Goal: Transaction & Acquisition: Purchase product/service

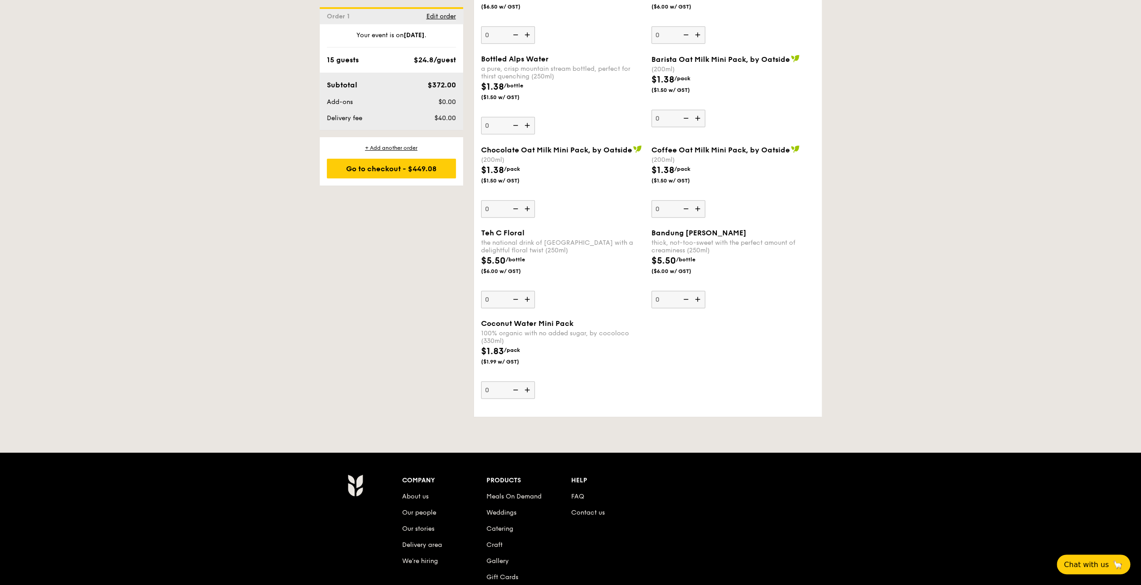
scroll to position [2656, 0]
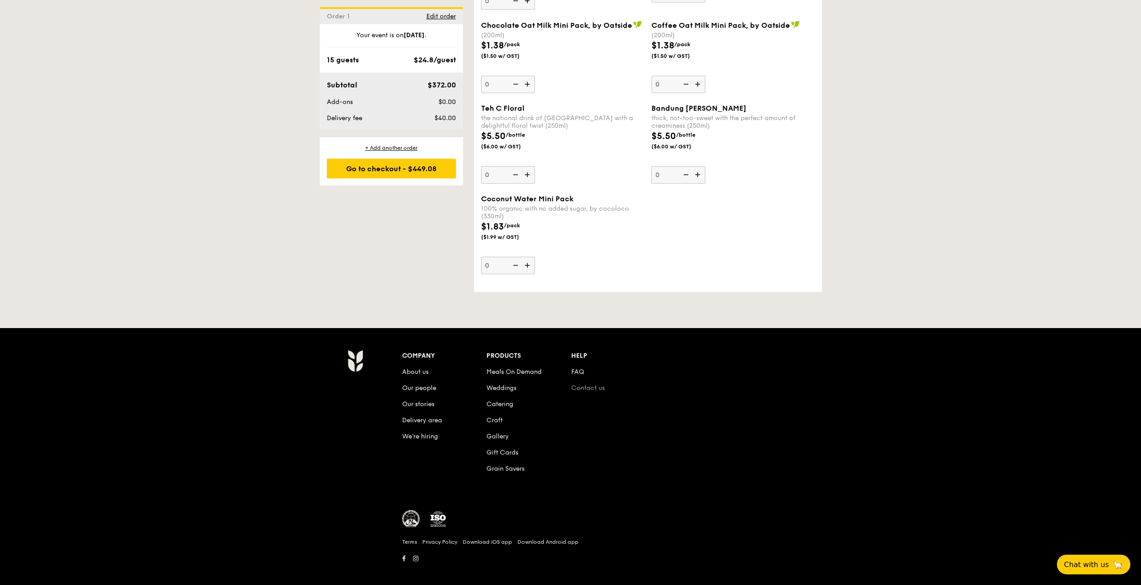
click at [566, 384] on link "Contact us" at bounding box center [588, 388] width 34 height 8
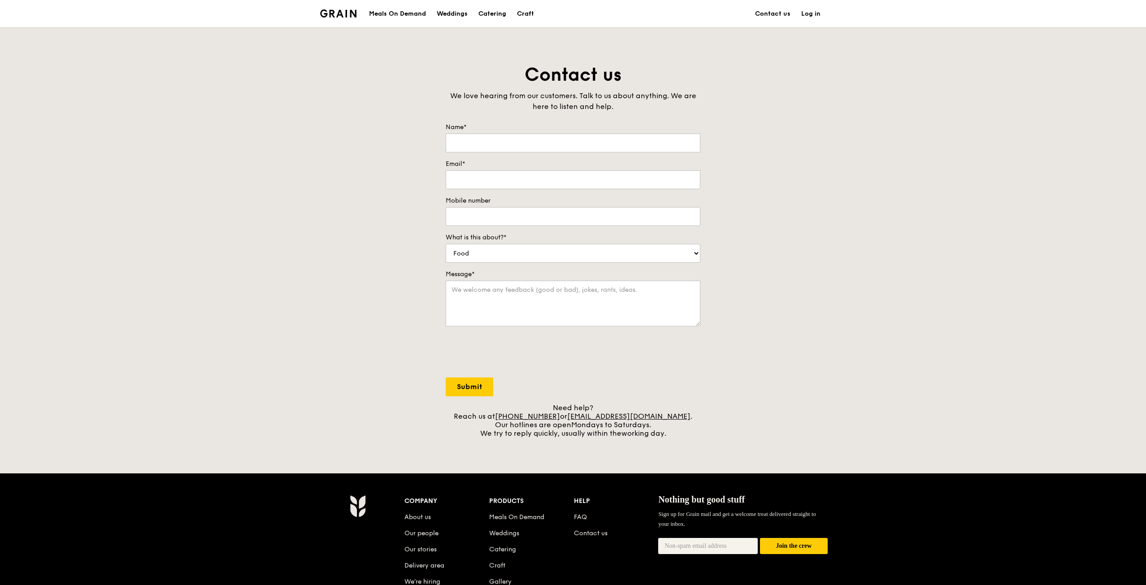
click at [811, 12] on link "Log in" at bounding box center [811, 13] width 30 height 27
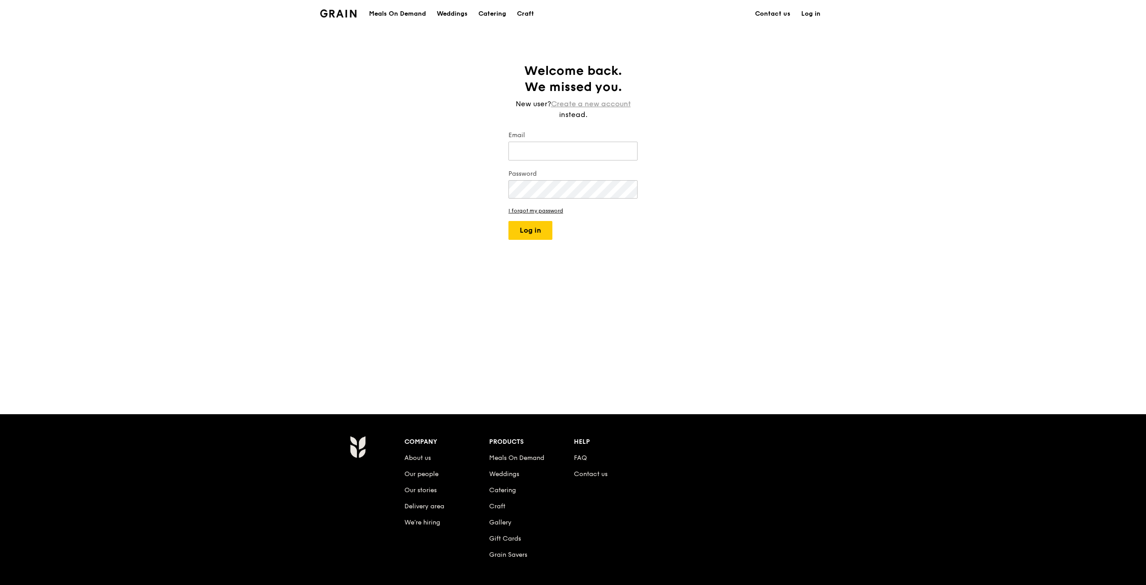
click at [608, 103] on link "Create a new account" at bounding box center [591, 104] width 80 height 11
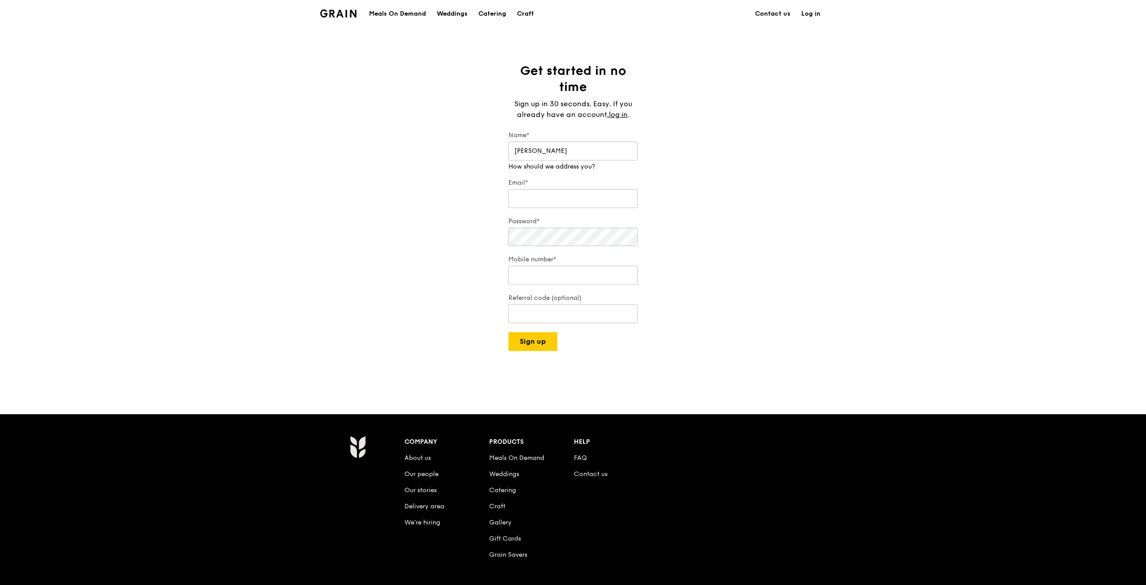
type input "[PERSON_NAME]"
type input "[EMAIL_ADDRESS][DOMAIN_NAME]"
click at [452, 225] on div "Get started in no time Sign up in 30 seconds. Easy. If you already have an acco…" at bounding box center [573, 221] width 1146 height 316
click at [559, 275] on div "Mobile number* We will call you when we arrive" at bounding box center [572, 266] width 129 height 40
type input "98586318"
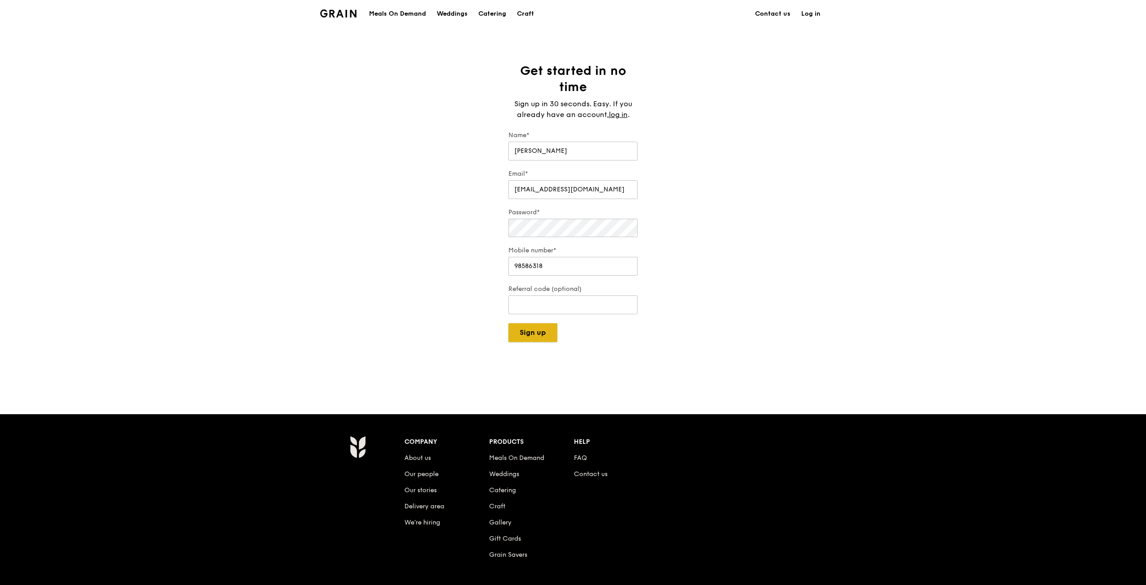
click at [523, 346] on div "Get started in no time Sign up in 30 seconds. Easy. If you already have an acco…" at bounding box center [573, 221] width 1146 height 316
click at [533, 337] on button "Sign up" at bounding box center [532, 332] width 49 height 19
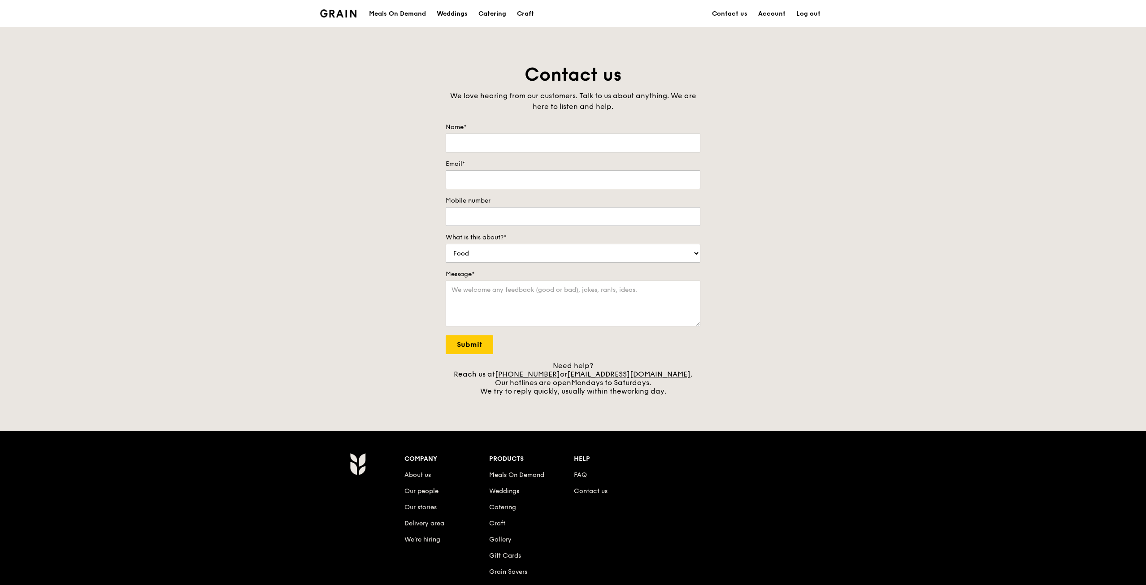
type input "[PERSON_NAME]"
type input "[EMAIL_ADDRESS][DOMAIN_NAME]"
type input "98586318"
click at [602, 249] on select "Food Service Billing/Payment Catering Others" at bounding box center [572, 253] width 255 height 19
click at [601, 253] on select "Food Service Billing/Payment Catering Others" at bounding box center [572, 253] width 255 height 19
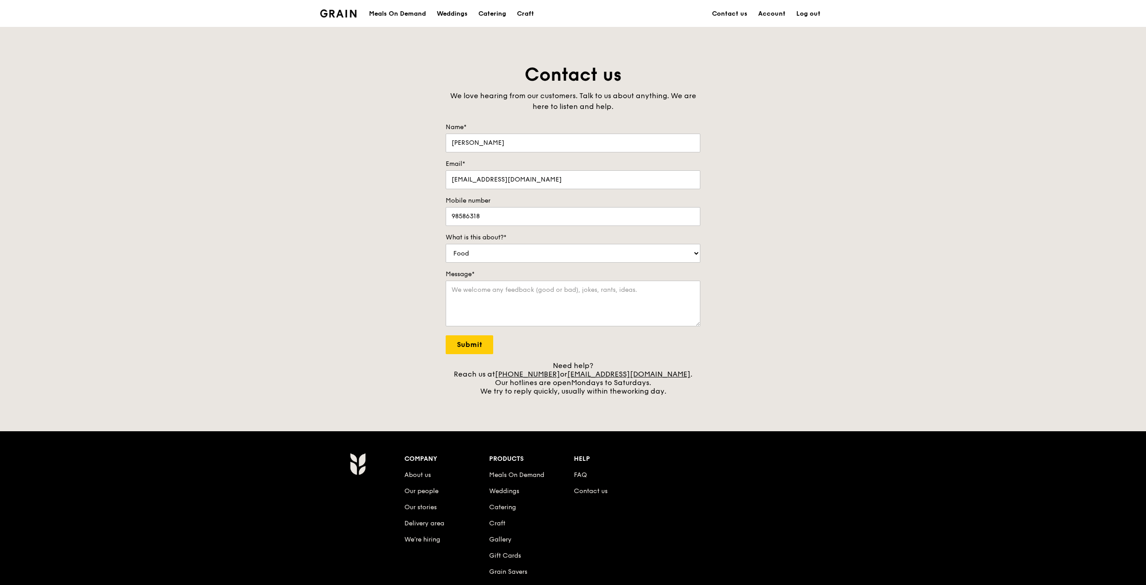
click at [332, 15] on img at bounding box center [338, 13] width 36 height 8
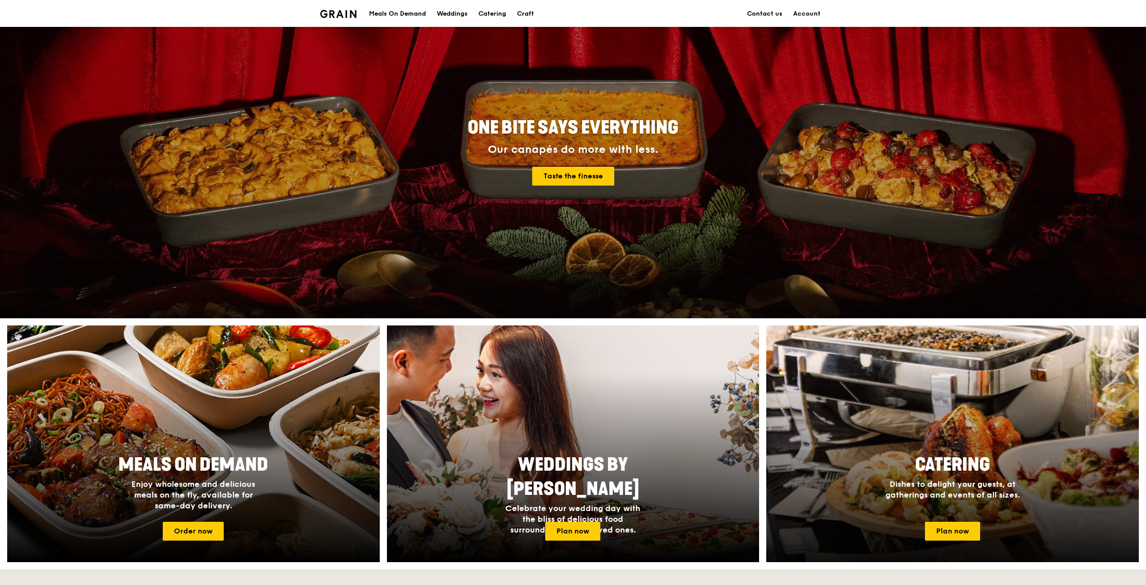
scroll to position [40, 0]
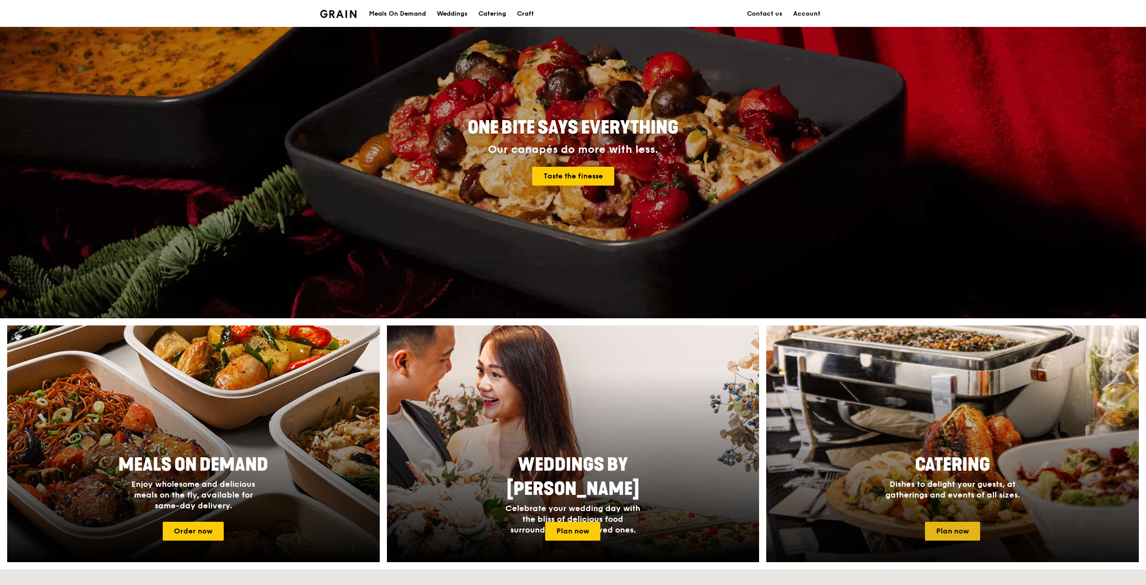
click at [971, 534] on link "Plan now" at bounding box center [952, 531] width 55 height 19
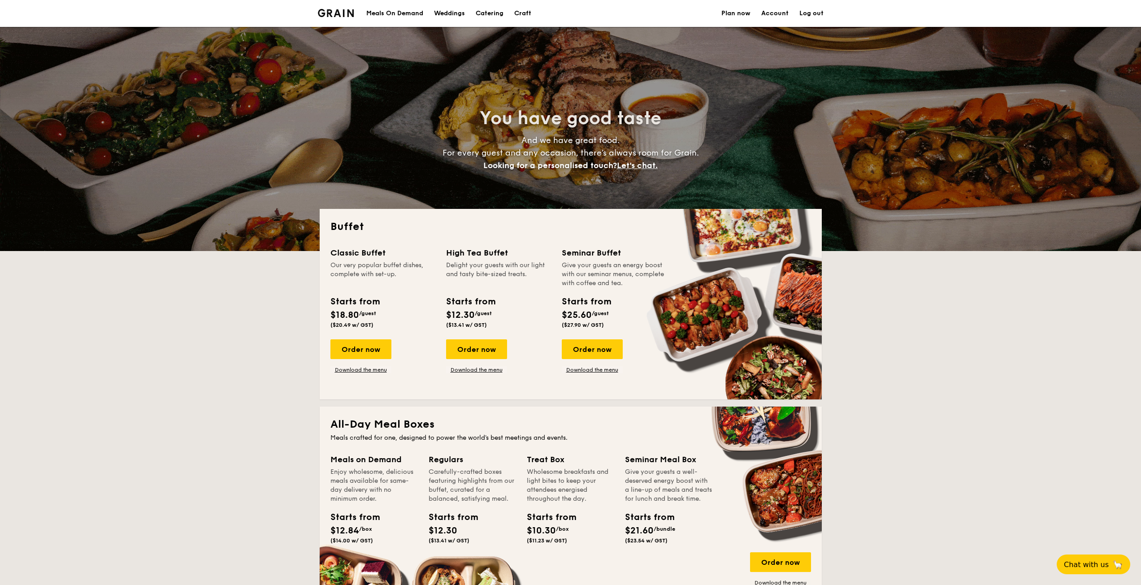
select select
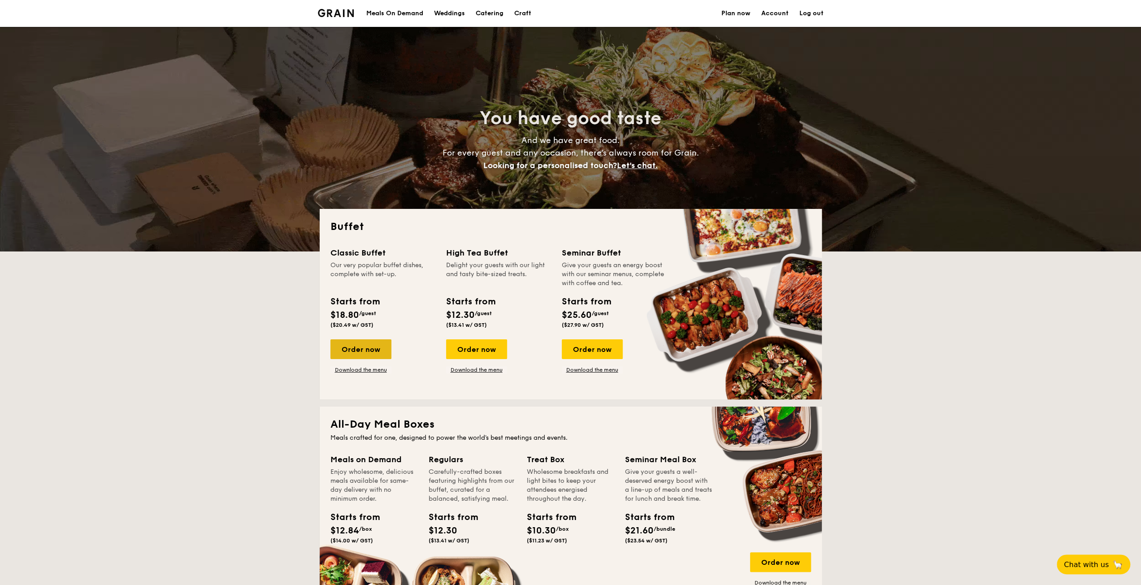
click at [352, 342] on div "Order now" at bounding box center [360, 349] width 61 height 20
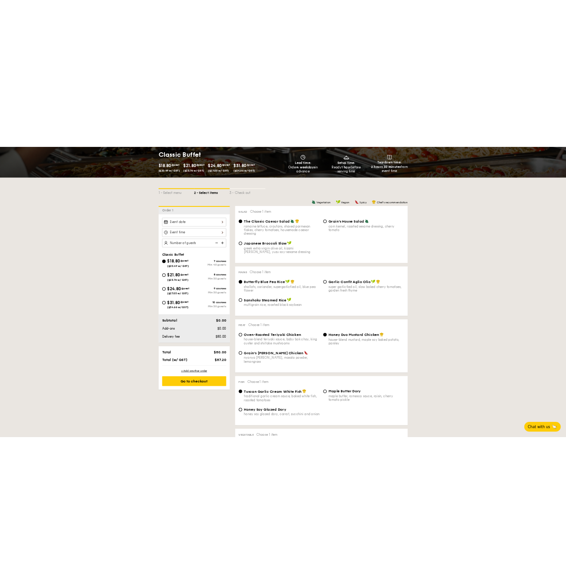
scroll to position [134, 0]
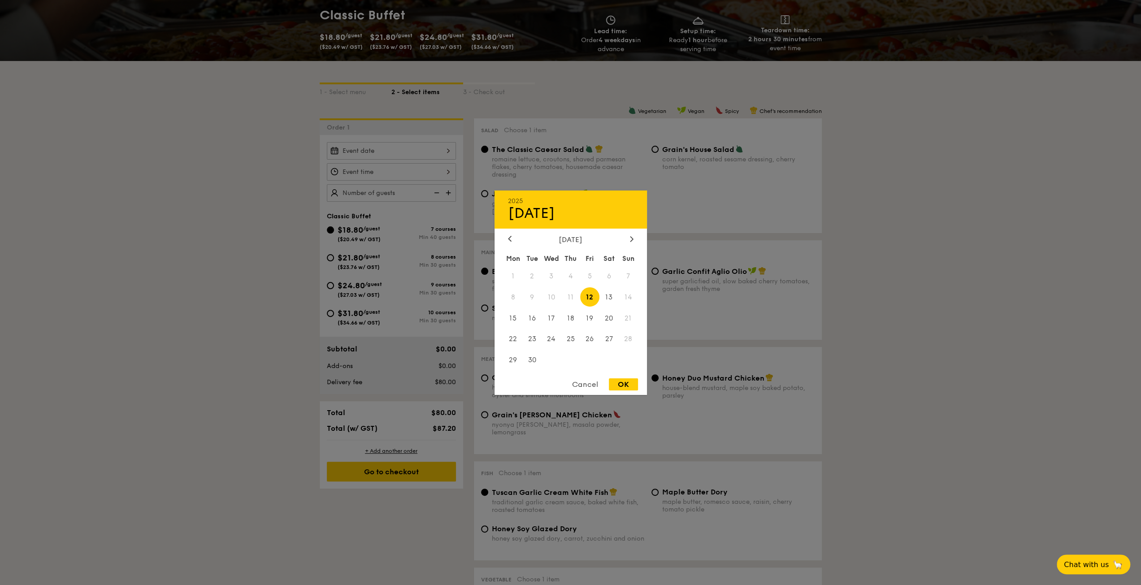
click at [441, 153] on div "2025 Sep [DATE] Tue Wed Thu Fri Sat Sun 1 2 3 4 5 6 7 8 9 10 11 12 13 14 15 16 …" at bounding box center [391, 150] width 129 height 17
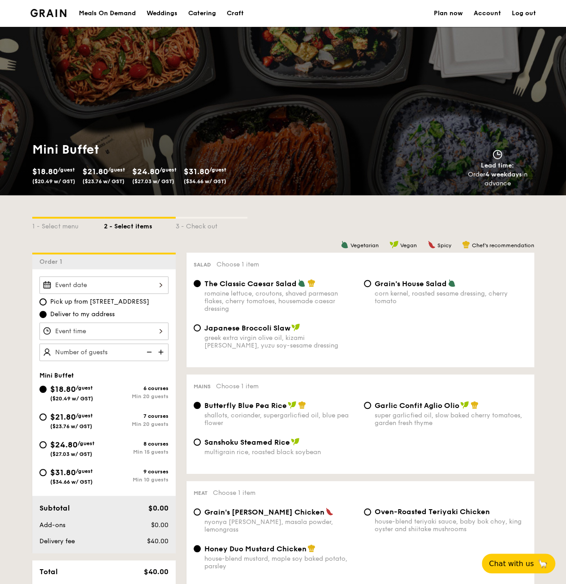
click at [74, 451] on span "($27.03 w/ GST)" at bounding box center [71, 454] width 42 height 6
click at [47, 449] on input "$24.80 /guest ($27.03 w/ GST) 8 courses Min 15 guests" at bounding box center [42, 444] width 7 height 7
radio input "true"
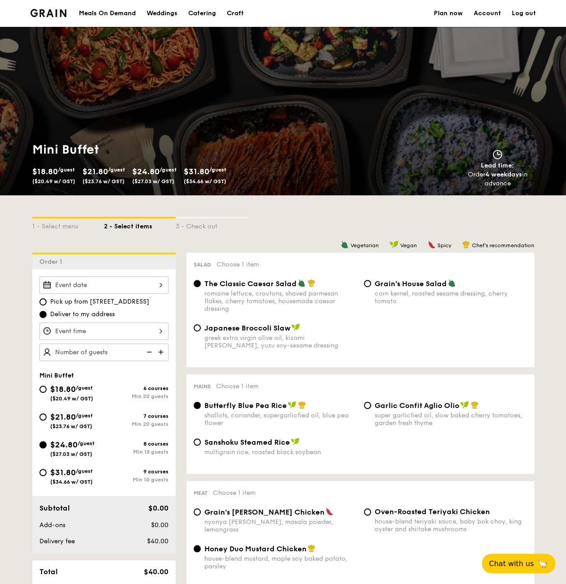
radio input "false"
radio input "true"
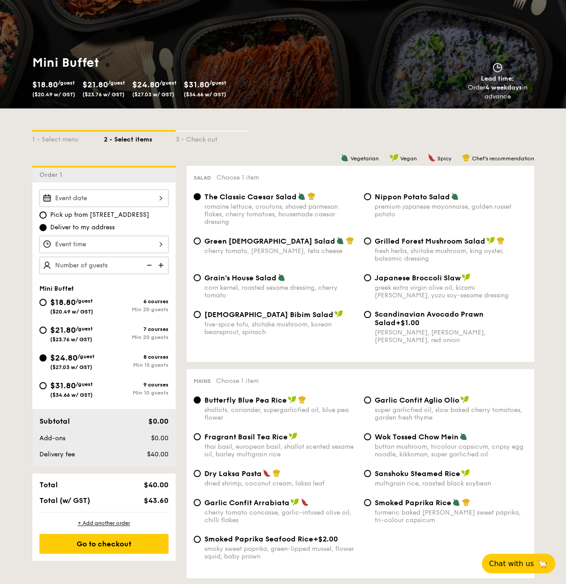
scroll to position [90, 0]
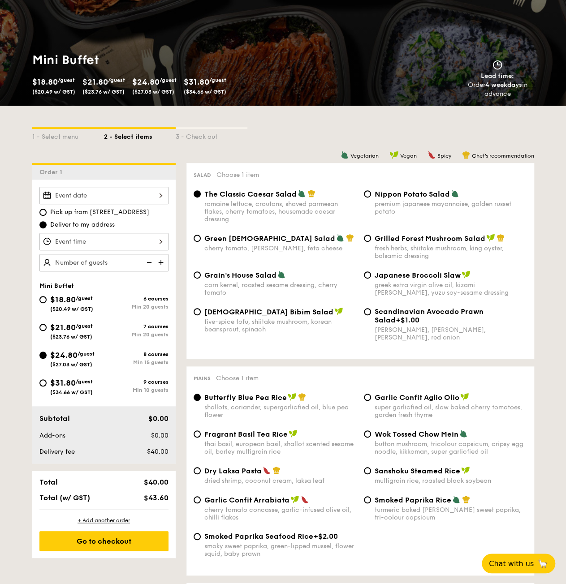
click at [397, 407] on div "super garlicfied oil, slow baked cherry tomatoes, garden fresh thyme" at bounding box center [451, 411] width 152 height 15
click at [371, 401] on input "Garlic Confit Aglio Olio super garlicfied oil, slow baked cherry tomatoes, gard…" at bounding box center [367, 397] width 7 height 7
radio input "true"
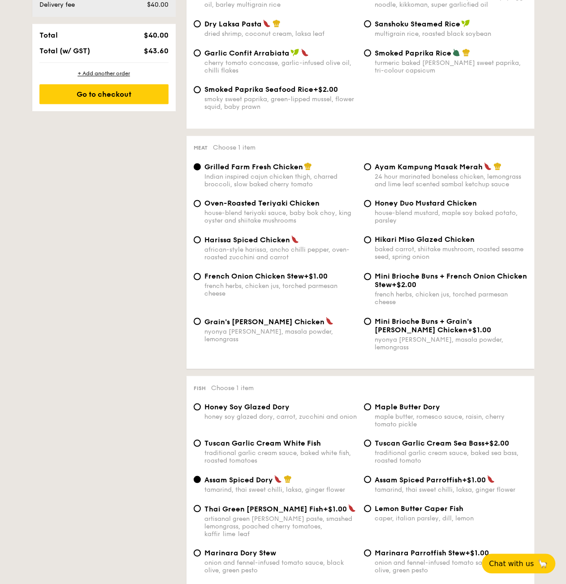
scroll to position [537, 0]
click at [407, 504] on span "Lemon Butter Caper Fish" at bounding box center [419, 508] width 89 height 9
click at [371, 505] on input "Lemon Butter Caper Fish caper, italian parsley, dill, lemon" at bounding box center [367, 508] width 7 height 7
radio input "true"
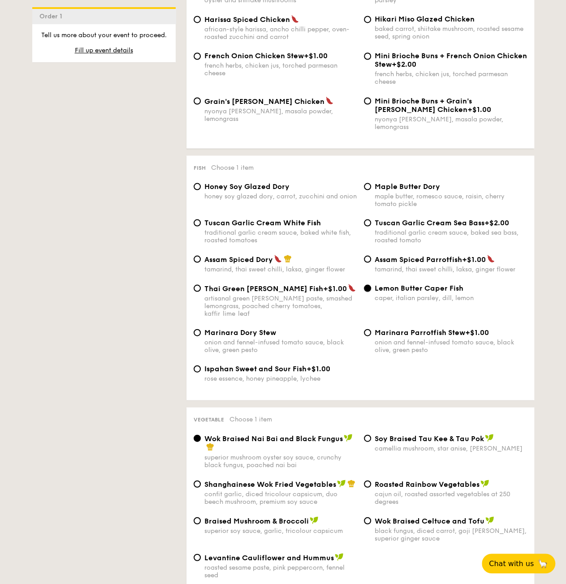
scroll to position [758, 0]
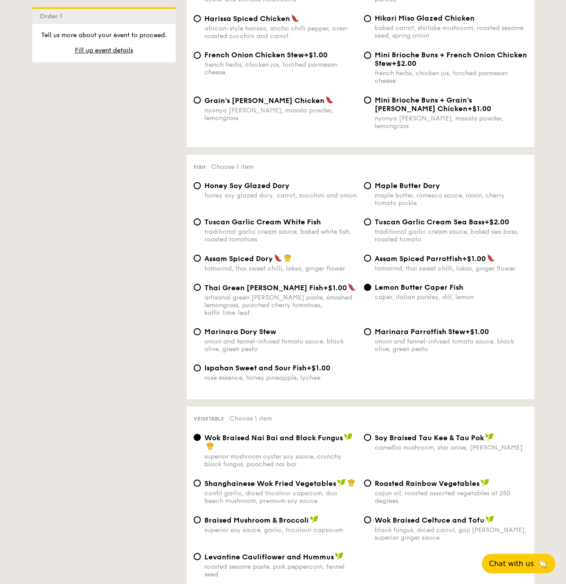
click at [317, 479] on span "Shanghainese Wok Fried Vegetables" at bounding box center [270, 483] width 132 height 9
click at [201, 480] on input "Shanghainese Wok Fried Vegetables confit garlic, diced tricolour capsicum, duo …" at bounding box center [197, 483] width 7 height 7
radio input "true"
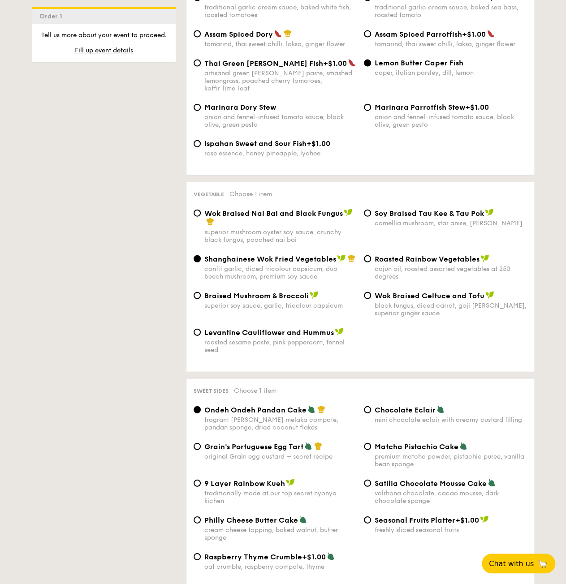
click at [282, 516] on span "Philly Cheese Butter Cake" at bounding box center [251, 520] width 94 height 9
click at [201, 517] on input "Philly Cheese Butter Cake cream cheese topping, baked walnut, butter sponge" at bounding box center [197, 520] width 7 height 7
radio input "true"
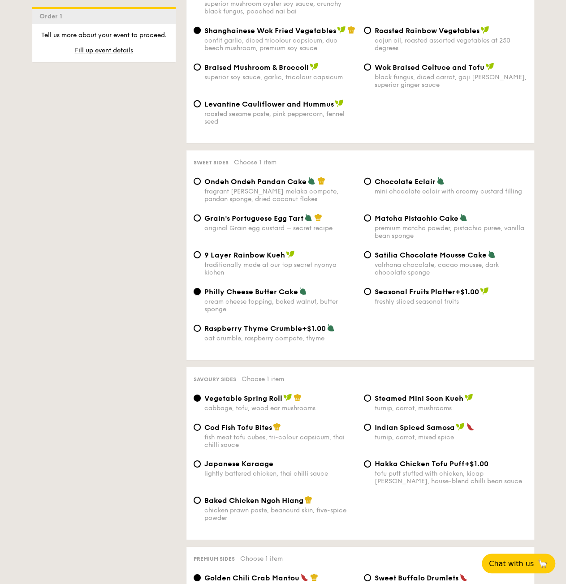
scroll to position [1211, 0]
click at [266, 497] on span "Baked Chicken Ngoh Hiang" at bounding box center [253, 500] width 99 height 9
click at [201, 497] on input "Baked Chicken Ngoh Hiang chicken prawn paste, beancurd skin, five-spice powder" at bounding box center [197, 500] width 7 height 7
radio input "true"
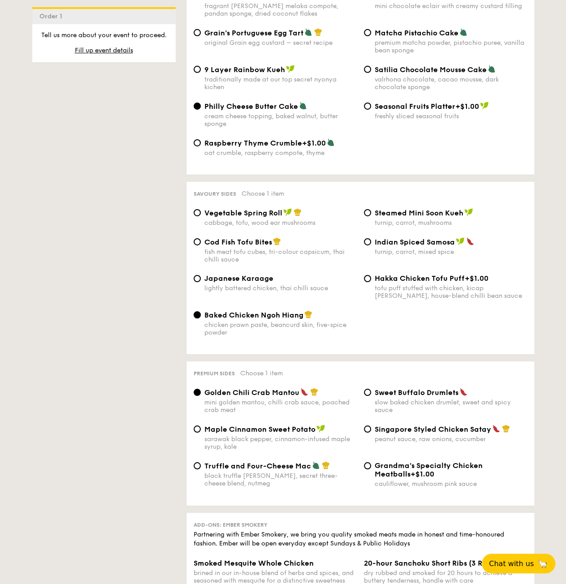
scroll to position [1397, 0]
click at [420, 435] on div "peanut sauce, raw onions, cucumber" at bounding box center [451, 439] width 152 height 8
click at [371, 432] on input "Singapore Styled Chicken Satay peanut sauce, raw onions, cucumber" at bounding box center [367, 428] width 7 height 7
radio input "true"
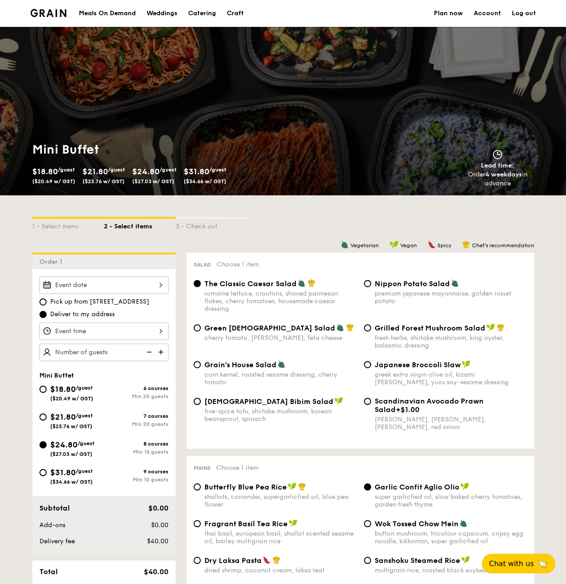
scroll to position [0, 0]
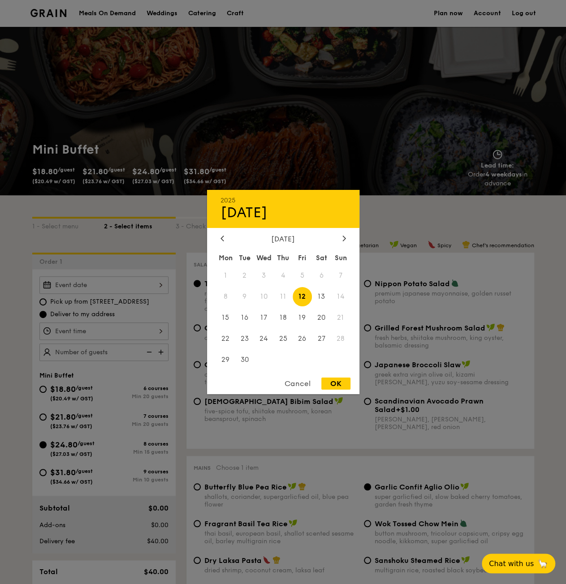
click at [108, 283] on div "2025 Sep [DATE] Tue Wed Thu Fri Sat Sun 1 2 3 4 5 6 7 8 9 10 11 12 13 14 15 16 …" at bounding box center [103, 285] width 129 height 17
click at [322, 294] on span "13" at bounding box center [321, 296] width 19 height 19
click at [343, 387] on div "OK" at bounding box center [335, 384] width 29 height 12
type input "[DATE]"
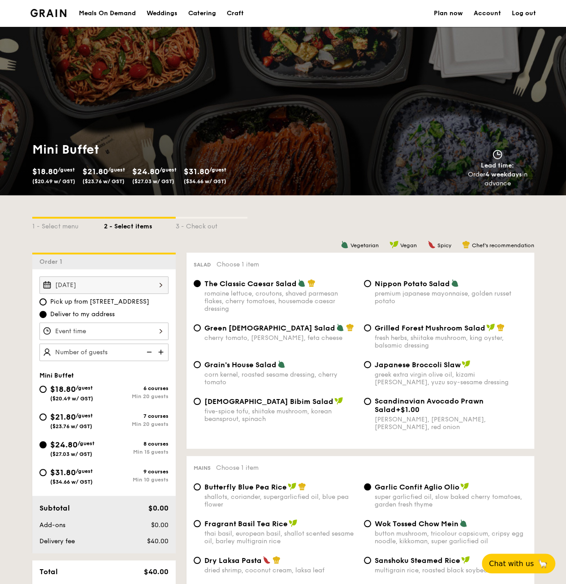
click at [99, 303] on span "Pick up from [STREET_ADDRESS]" at bounding box center [99, 302] width 99 height 9
click at [47, 303] on input "Pick up from [STREET_ADDRESS]" at bounding box center [42, 301] width 7 height 7
radio input "true"
click at [100, 330] on div at bounding box center [103, 331] width 129 height 17
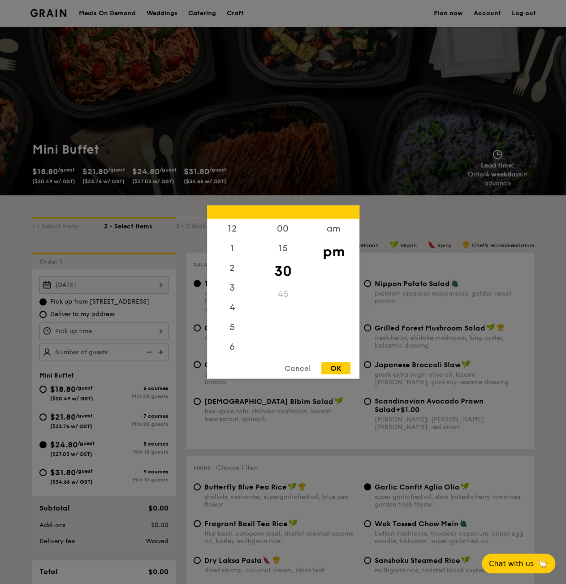
scroll to position [39, 0]
click at [230, 290] on div "5" at bounding box center [232, 291] width 51 height 26
click at [330, 371] on div "OK" at bounding box center [335, 369] width 29 height 12
type input "5:30PM"
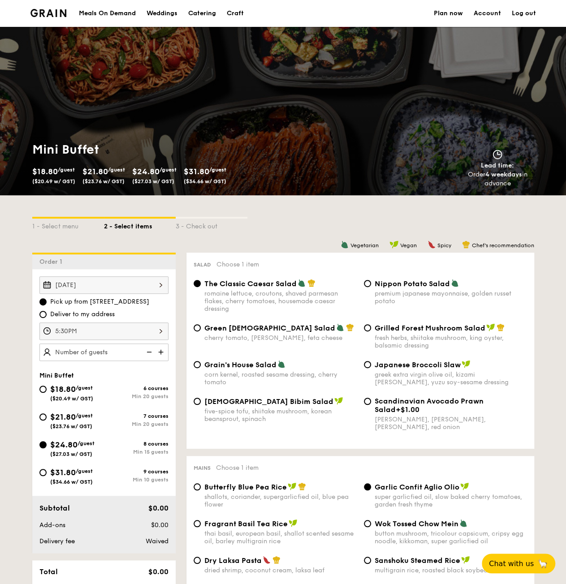
click at [163, 350] on img at bounding box center [161, 352] width 13 height 17
type input "15 guests"
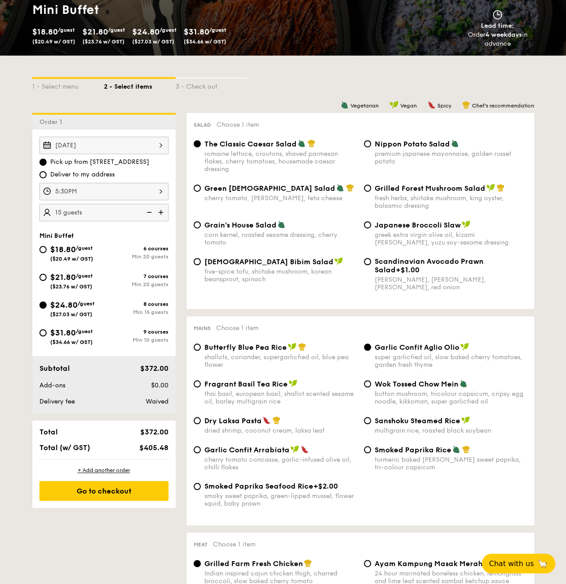
scroll to position [140, 0]
click at [143, 496] on div "Go to checkout" at bounding box center [103, 491] width 129 height 20
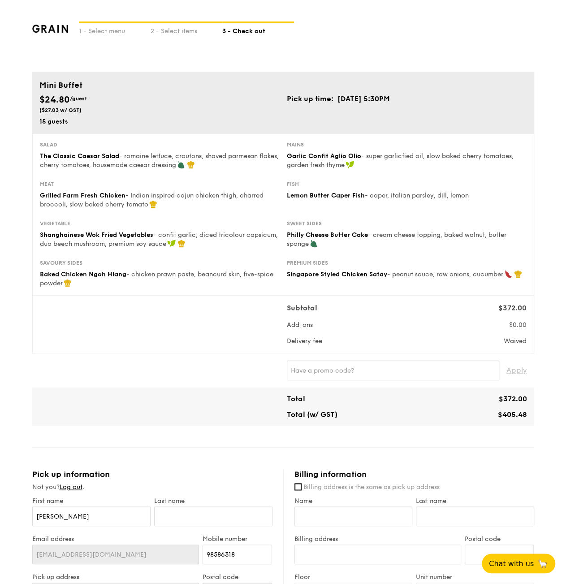
type input "[STREET_ADDRESS]"
type input "369972"
type input "05"
type input "01"
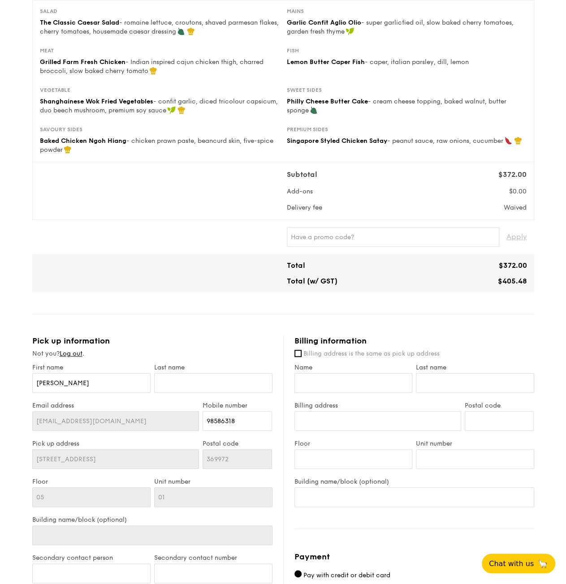
scroll to position [134, 0]
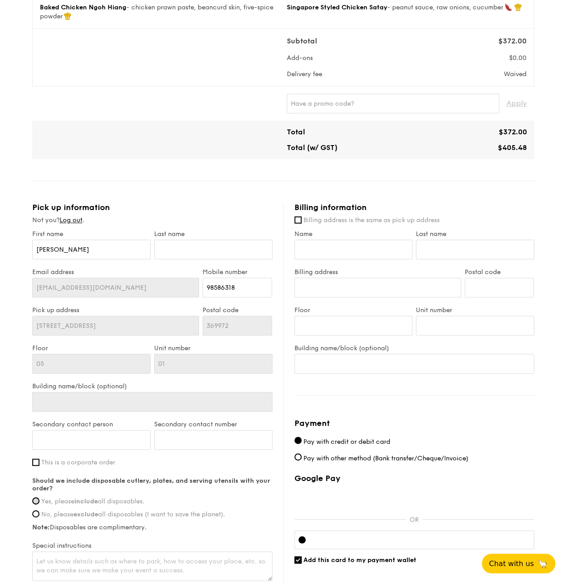
click at [36, 502] on input "Yes, please include all disposables." at bounding box center [35, 500] width 7 height 7
radio input "true"
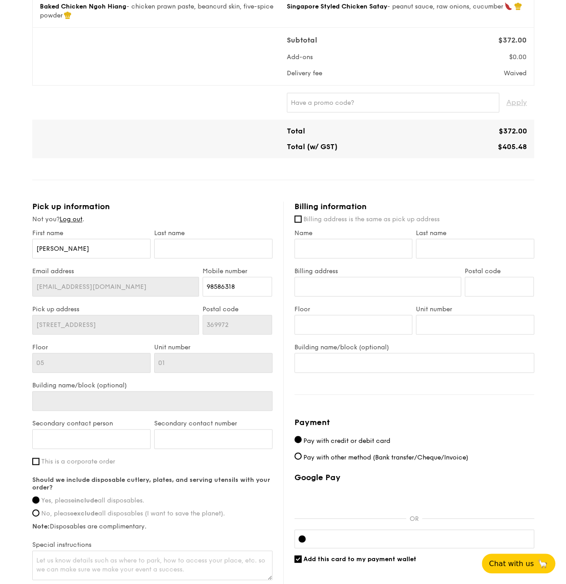
scroll to position [268, 0]
click at [301, 216] on label "Billing address is the same as pick up address" at bounding box center [414, 219] width 240 height 9
click at [301, 216] on input "Billing address is the same as pick up address" at bounding box center [297, 218] width 7 height 7
checkbox input "true"
type input "[PERSON_NAME]"
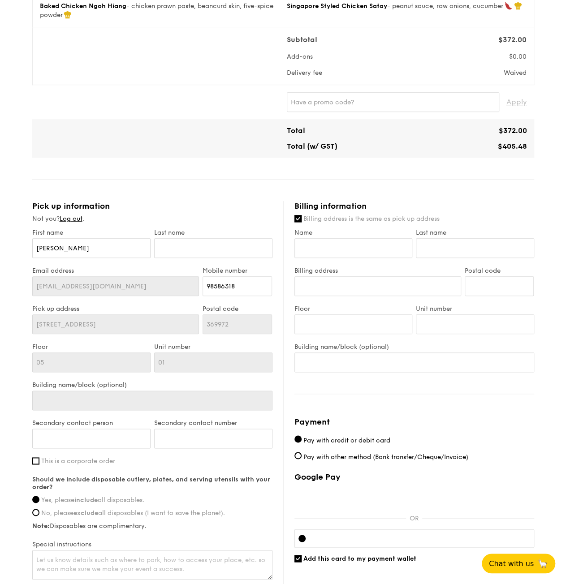
type input "[STREET_ADDRESS]"
type input "369972"
type input "05"
type input "01"
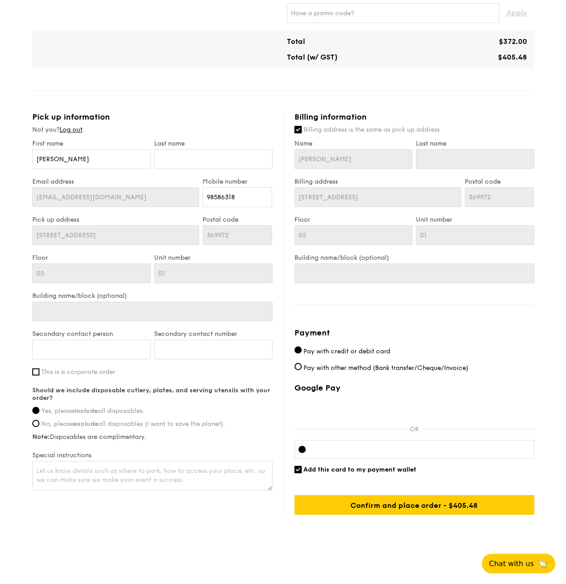
scroll to position [358, 0]
click at [298, 467] on input "Add this card to my payment wallet" at bounding box center [297, 469] width 7 height 7
checkbox input "false"
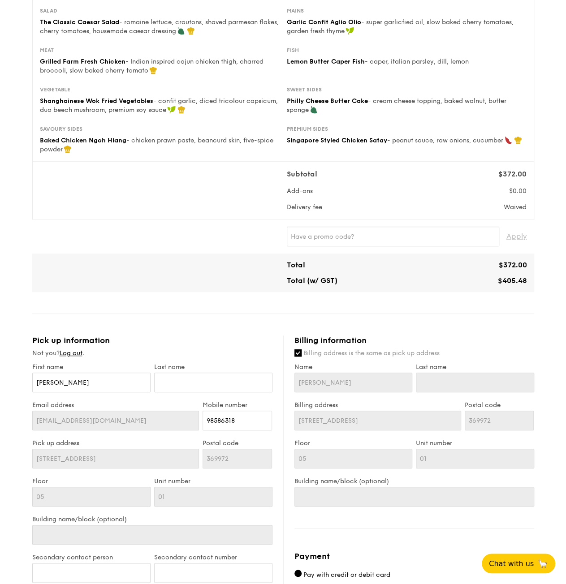
scroll to position [0, 0]
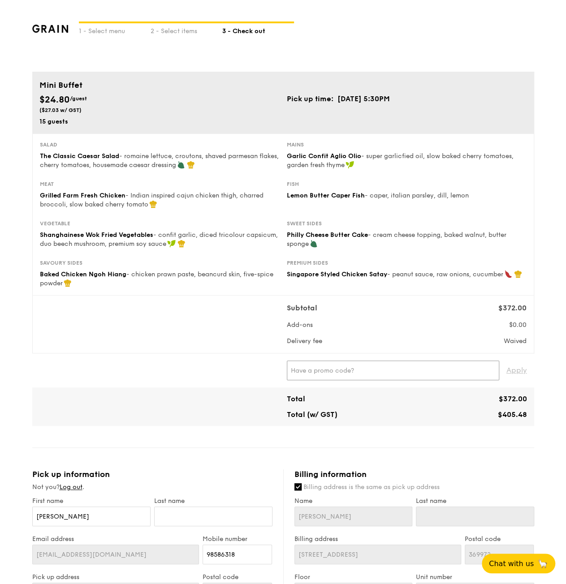
click at [319, 376] on input "text" at bounding box center [393, 371] width 212 height 20
type input "WELCOMEFEAST"
click at [522, 372] on span "Apply" at bounding box center [516, 371] width 21 height 20
click at [222, 408] on div "Total $349.06 Total (w/ GST) $380.48" at bounding box center [283, 407] width 495 height 24
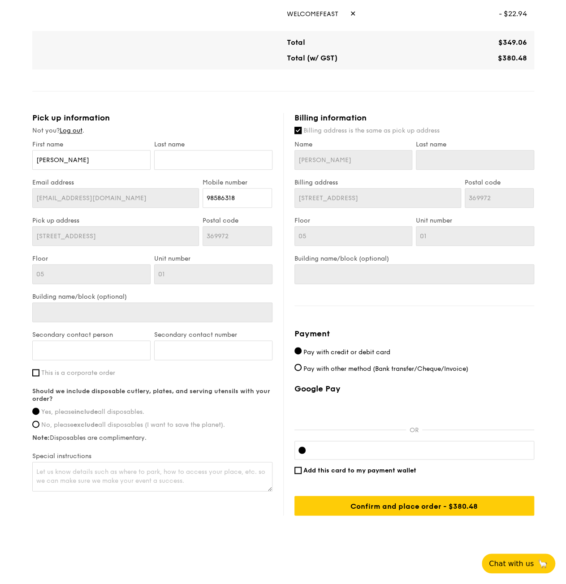
scroll to position [358, 0]
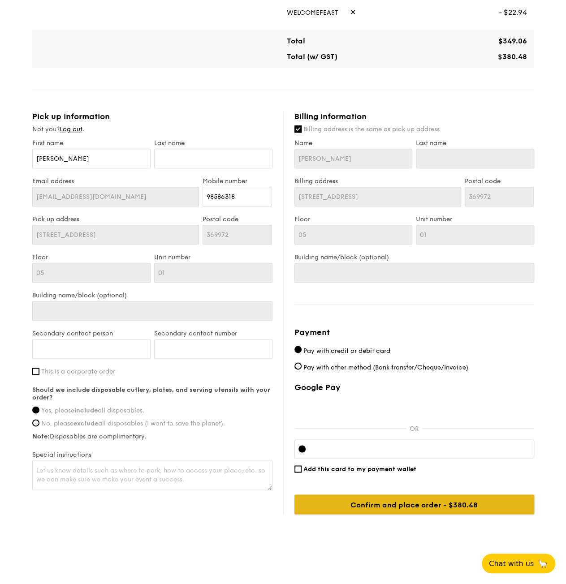
click at [408, 504] on input "Confirm and place order - $405.48" at bounding box center [414, 505] width 240 height 20
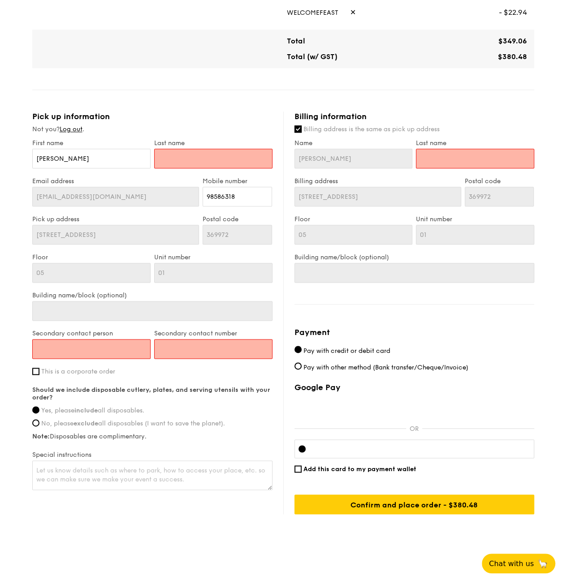
click at [212, 158] on input "text" at bounding box center [213, 159] width 118 height 20
type input "C"
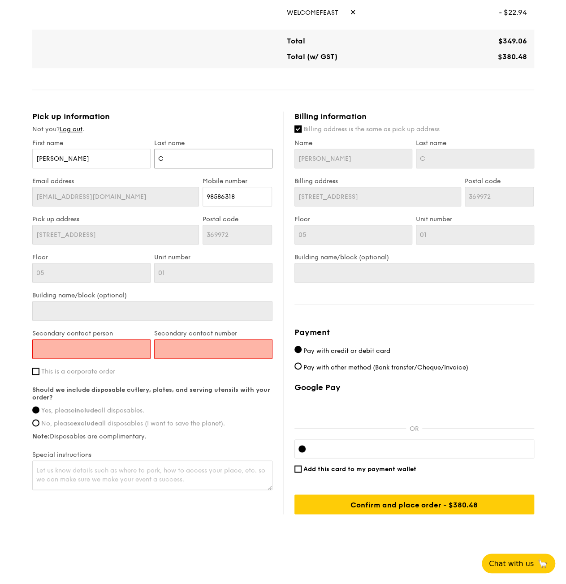
type input "Ch"
type input "Che"
type input "Cheo"
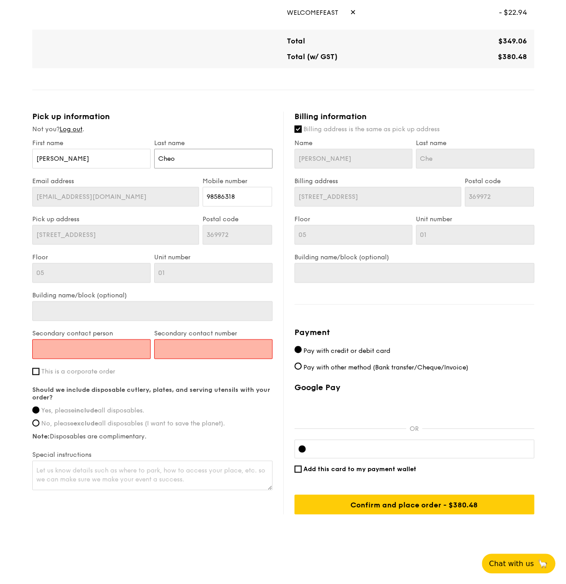
type input "Cheo"
type input "Cheon"
type input "Cheong"
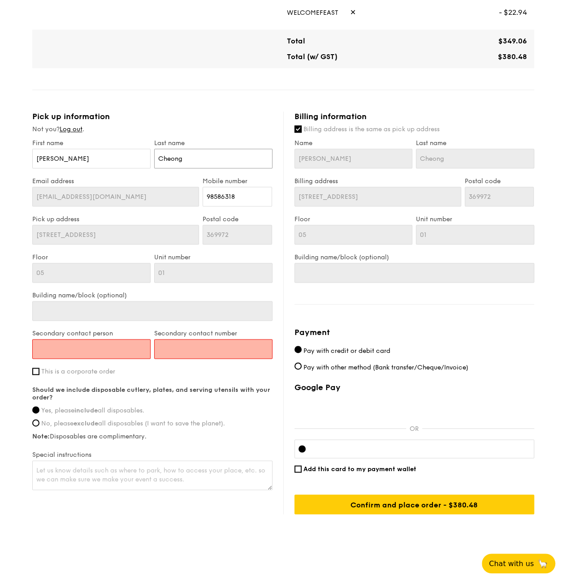
type input "Cheong"
click at [72, 346] on input "Secondary contact person" at bounding box center [91, 349] width 118 height 20
type input "[PERSON_NAME]"
click at [180, 351] on input "Secondary contact number" at bounding box center [213, 349] width 118 height 20
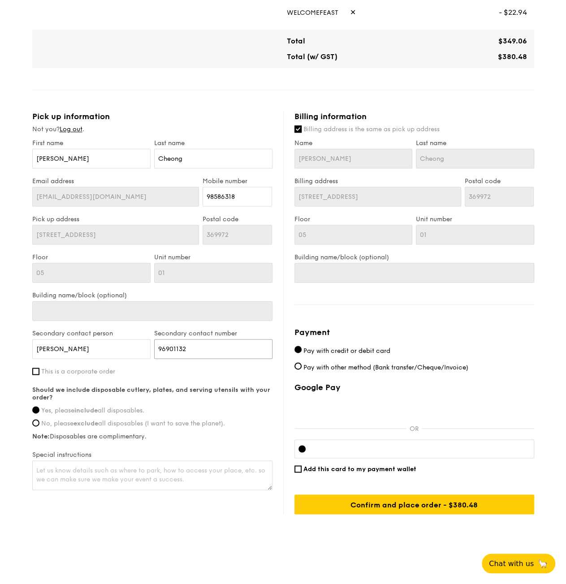
type input "96901132"
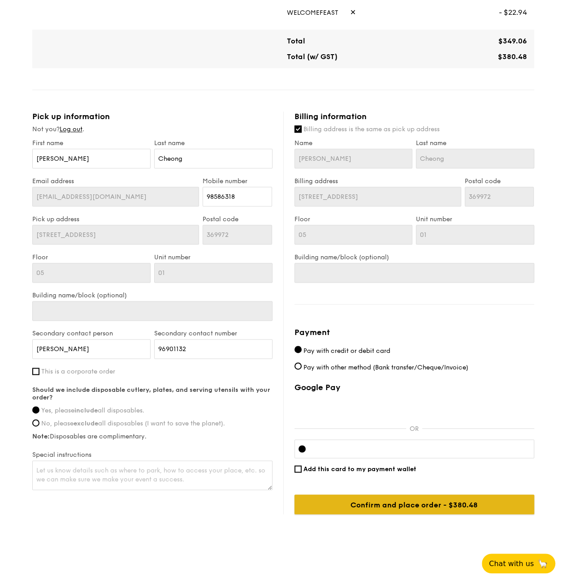
click at [441, 503] on input "Confirm and place order - $405.48" at bounding box center [414, 505] width 240 height 20
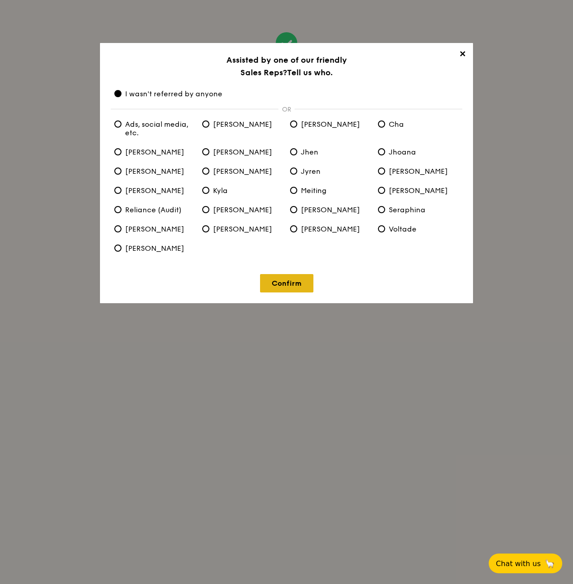
click at [303, 278] on link "Confirm" at bounding box center [286, 283] width 53 height 18
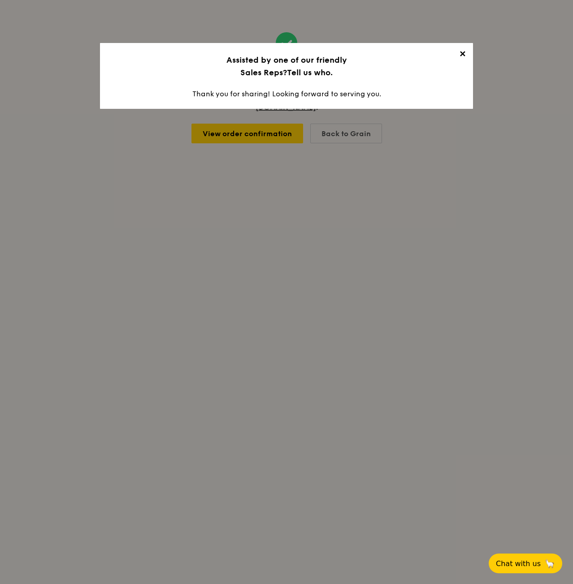
click at [461, 54] on span "✕" at bounding box center [462, 55] width 13 height 13
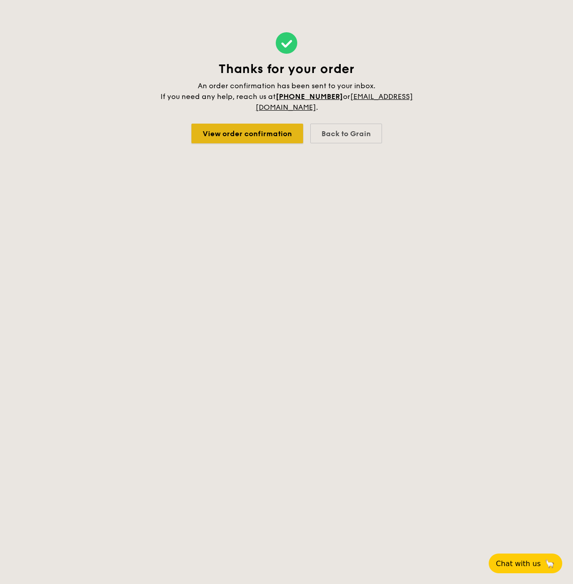
click at [254, 136] on link "View order confirmation" at bounding box center [247, 134] width 112 height 20
